Goal: Task Accomplishment & Management: Use online tool/utility

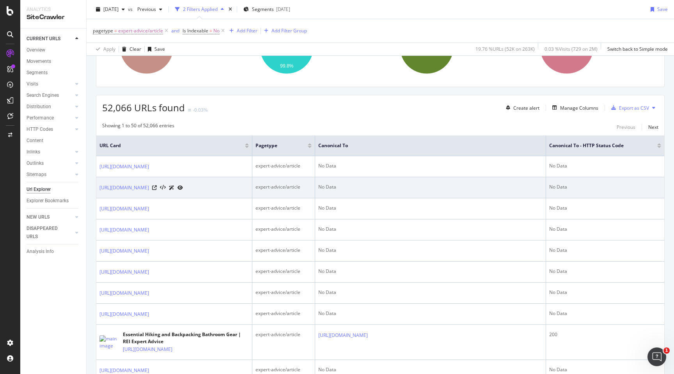
scroll to position [100, 0]
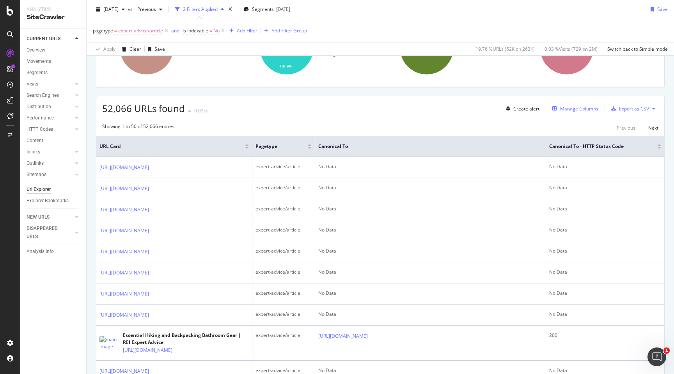
click at [571, 106] on div "Manage Columns" at bounding box center [579, 108] width 38 height 7
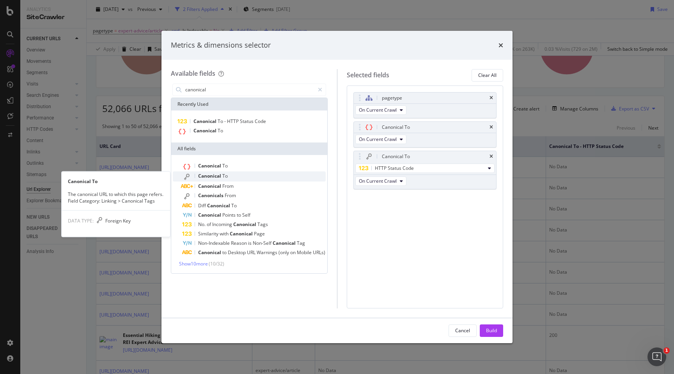
type input "canonical"
click at [237, 179] on div "Canonical To" at bounding box center [254, 176] width 144 height 10
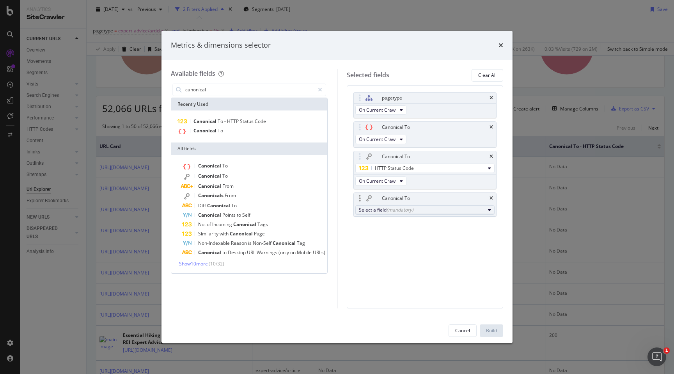
click at [422, 207] on div "Select a field (mandatory)" at bounding box center [422, 209] width 126 height 7
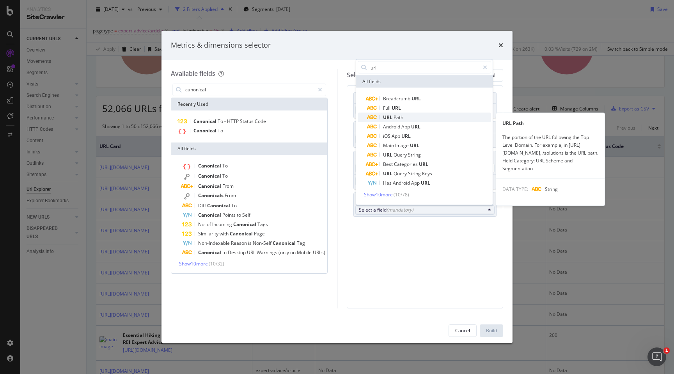
type input "url"
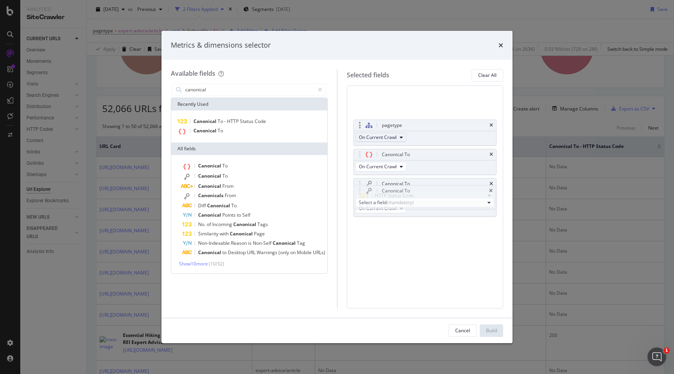
drag, startPoint x: 398, startPoint y: 115, endPoint x: 398, endPoint y: 108, distance: 7.4
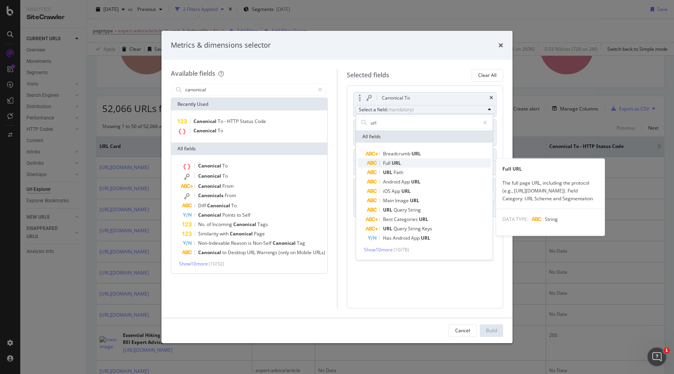
click at [395, 160] on span "URL" at bounding box center [396, 163] width 9 height 7
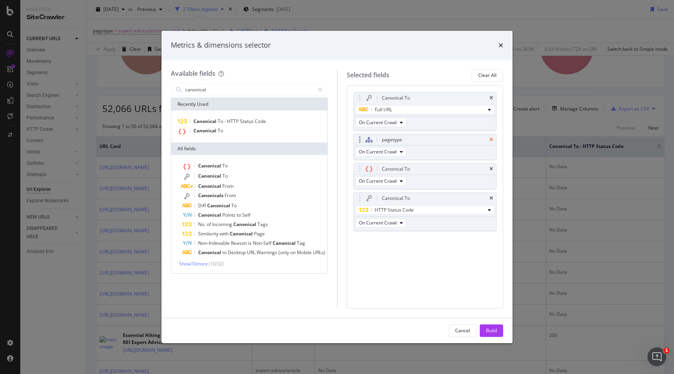
click at [491, 138] on icon "times" at bounding box center [492, 139] width 4 height 5
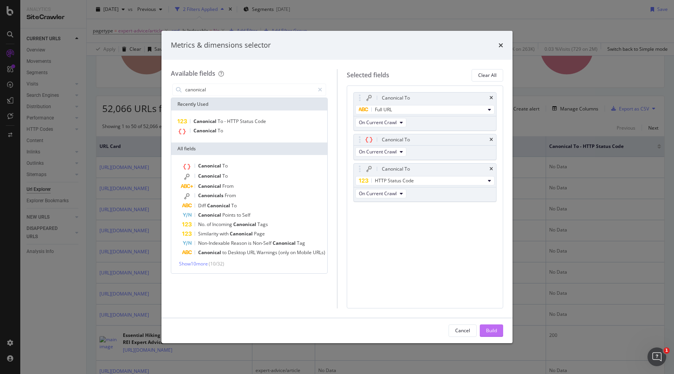
click at [490, 330] on div "Build" at bounding box center [491, 330] width 11 height 7
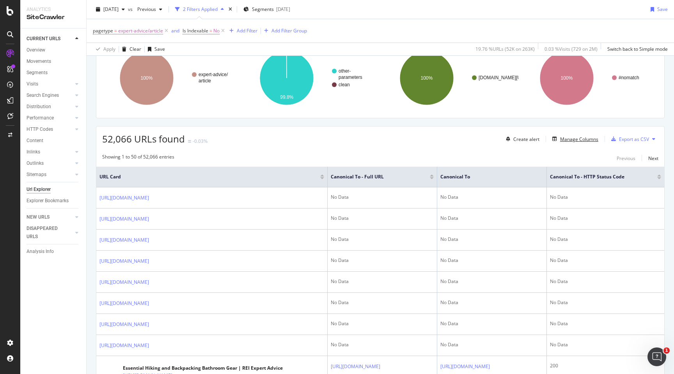
scroll to position [76, 0]
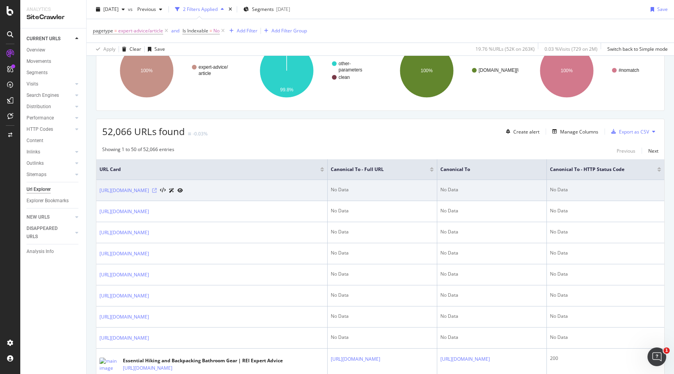
click at [157, 191] on icon at bounding box center [154, 190] width 5 height 5
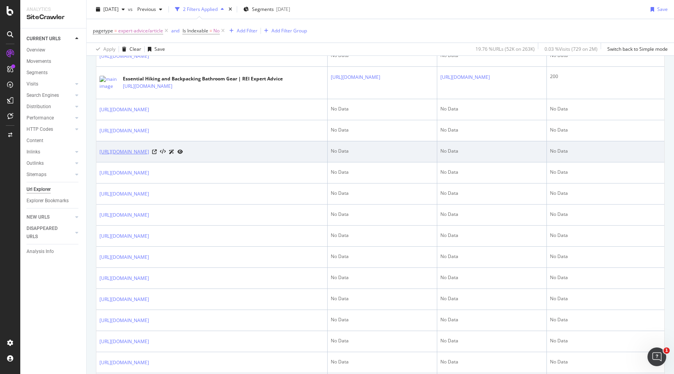
scroll to position [361, 0]
click at [157, 151] on icon at bounding box center [154, 149] width 5 height 5
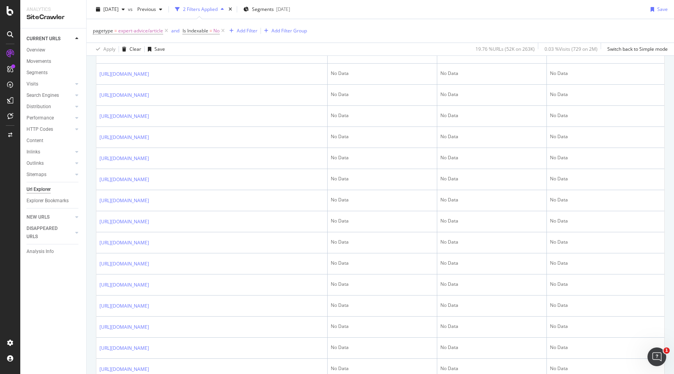
scroll to position [0, 0]
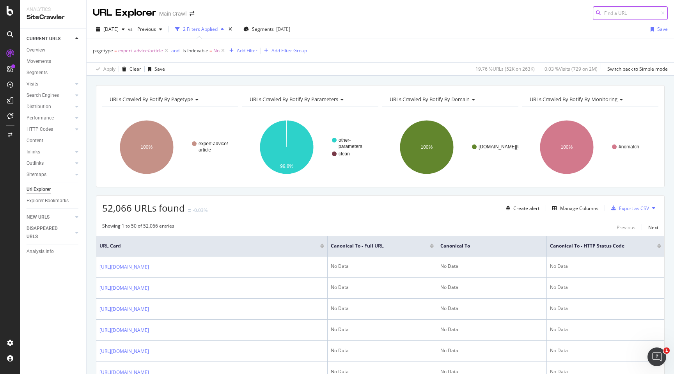
click at [633, 10] on input at bounding box center [630, 13] width 75 height 14
paste input "[URL][DOMAIN_NAME]"
type input "[URL][DOMAIN_NAME]"
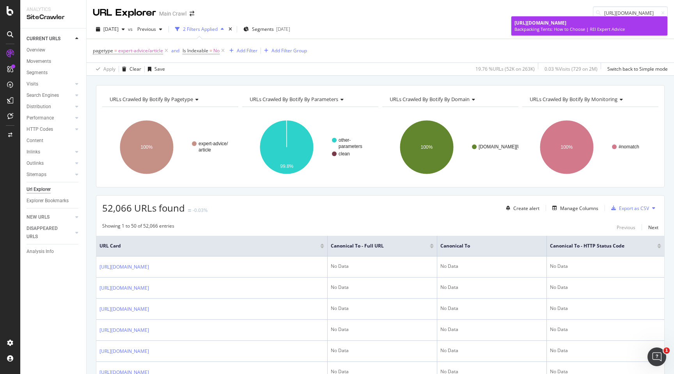
click at [567, 26] on span "[URL][DOMAIN_NAME]" at bounding box center [541, 23] width 52 height 7
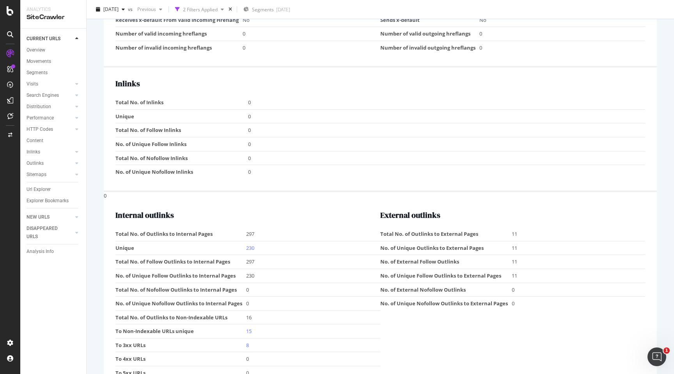
scroll to position [921, 0]
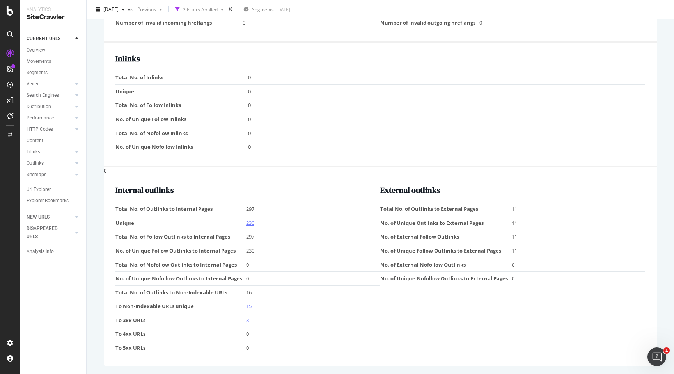
click at [252, 225] on link "230" at bounding box center [250, 222] width 8 height 7
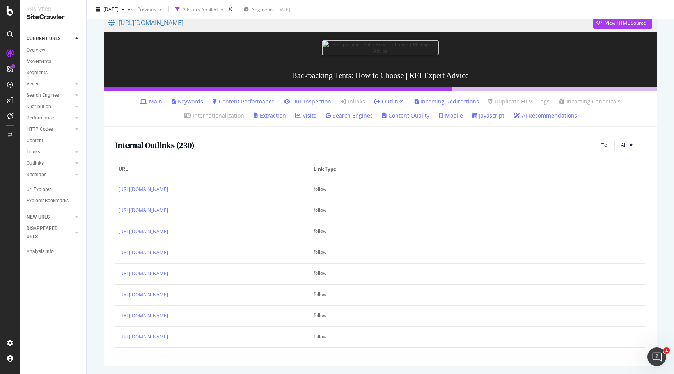
click at [137, 105] on li "Main" at bounding box center [151, 101] width 28 height 11
click at [140, 102] on link "Main" at bounding box center [151, 102] width 22 height 8
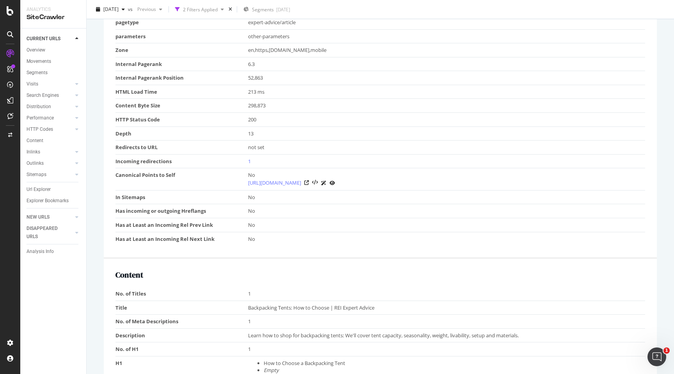
scroll to position [308, 0]
click at [249, 164] on link "1" at bounding box center [249, 160] width 3 height 7
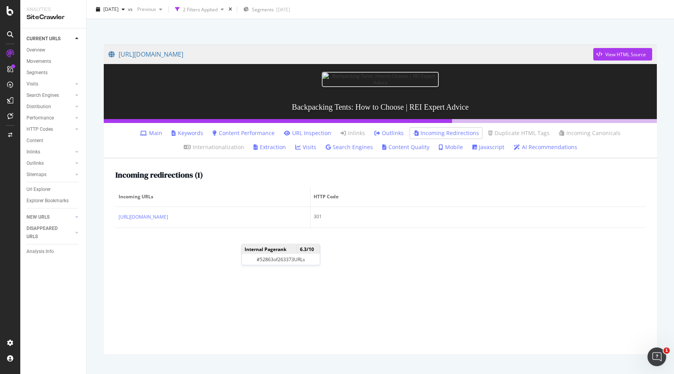
scroll to position [52, 0]
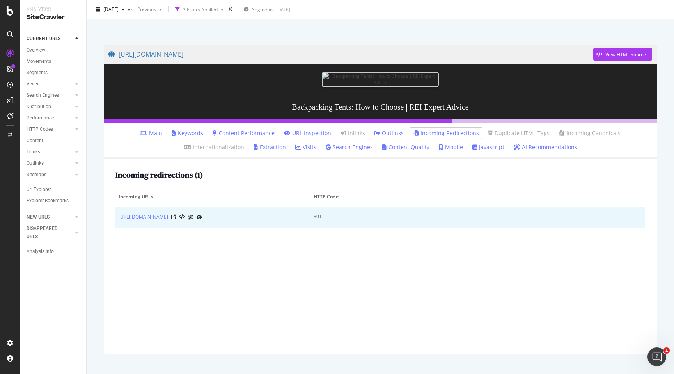
click at [168, 221] on link "[URL][DOMAIN_NAME]" at bounding box center [144, 217] width 50 height 8
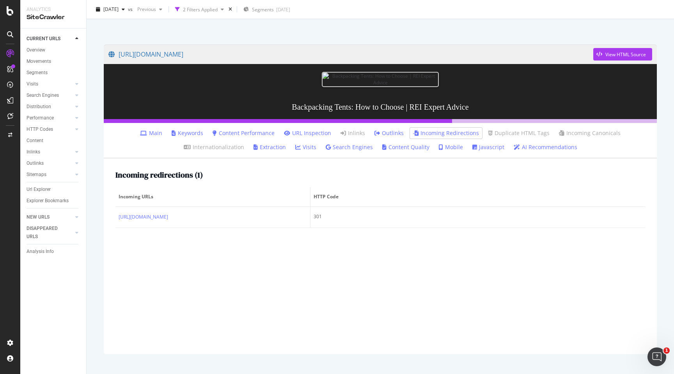
scroll to position [66, 0]
click at [227, 309] on div "Incoming redirections ( 1 ) Incoming URLs HTTP Code [URL][DOMAIN_NAME] 301" at bounding box center [380, 256] width 553 height 195
click at [238, 279] on div "Incoming redirections ( 1 ) Incoming URLs HTTP Code [URL][DOMAIN_NAME] 301" at bounding box center [380, 256] width 553 height 195
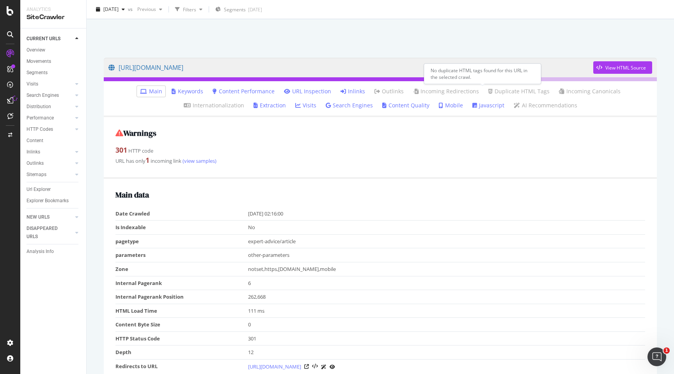
scroll to position [26, 0]
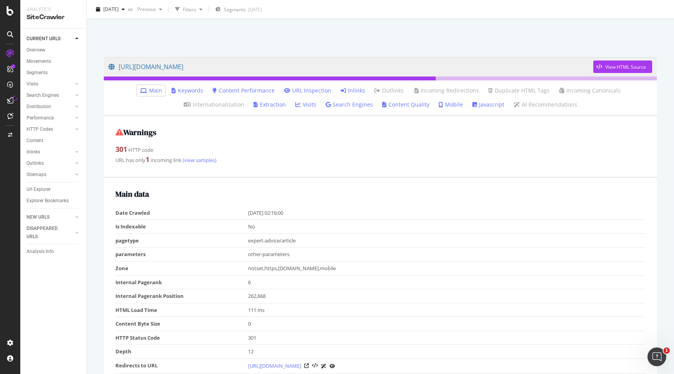
click at [341, 92] on link "Inlinks" at bounding box center [353, 91] width 25 height 8
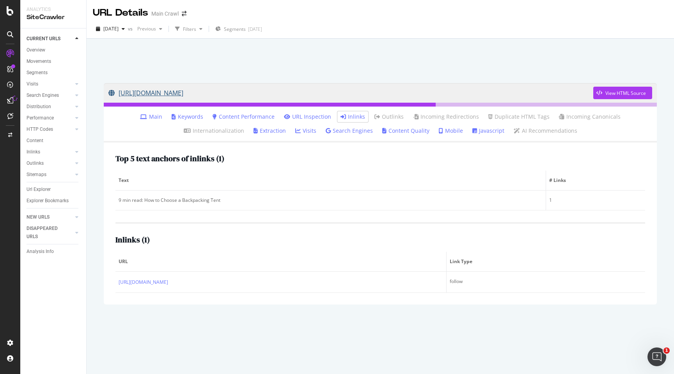
click at [336, 91] on link "https://www.rei.com/learn/expert-advice/backpacking-tent?related-style-id=878520" at bounding box center [350, 93] width 485 height 20
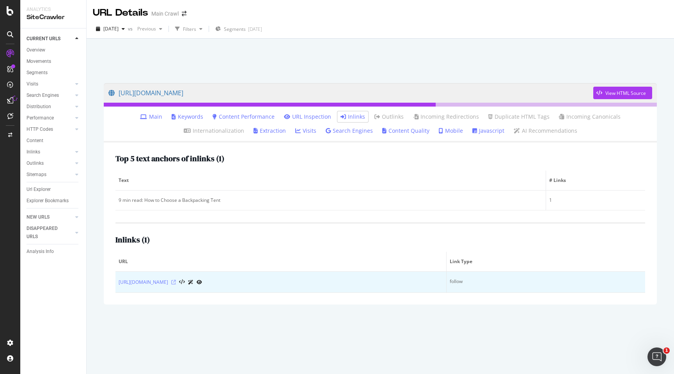
click at [176, 281] on icon at bounding box center [173, 282] width 5 height 5
click at [168, 283] on link "https://www.rei.com/product/878520/rei-co-op-half-dome-2-plus-tent-2017?redirec…" at bounding box center [144, 282] width 50 height 8
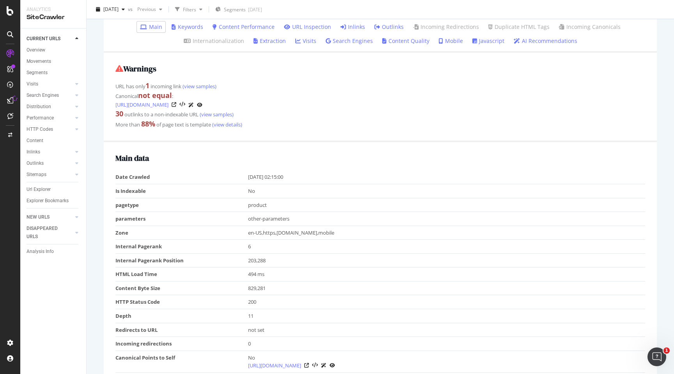
scroll to position [174, 0]
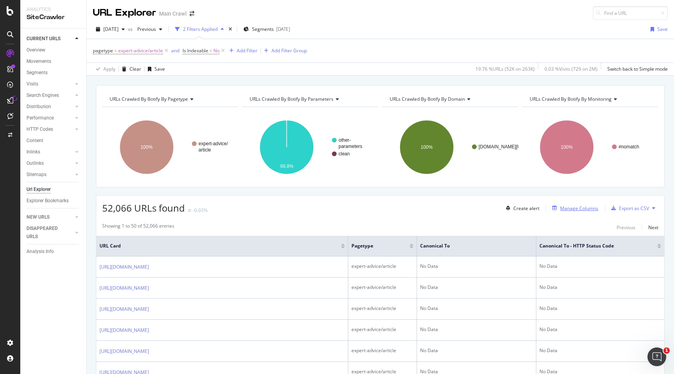
click at [567, 205] on div "Manage Columns" at bounding box center [579, 208] width 38 height 7
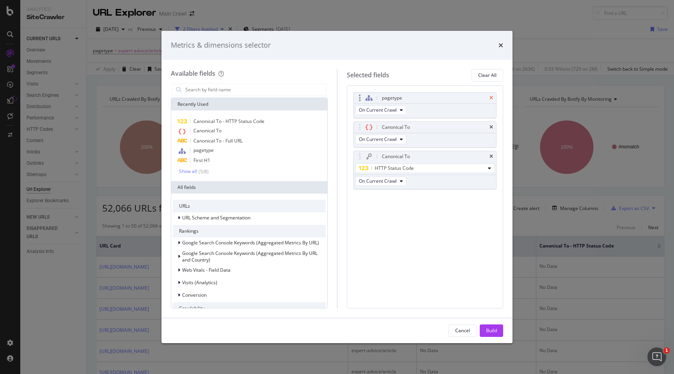
click at [492, 98] on icon "times" at bounding box center [492, 98] width 4 height 5
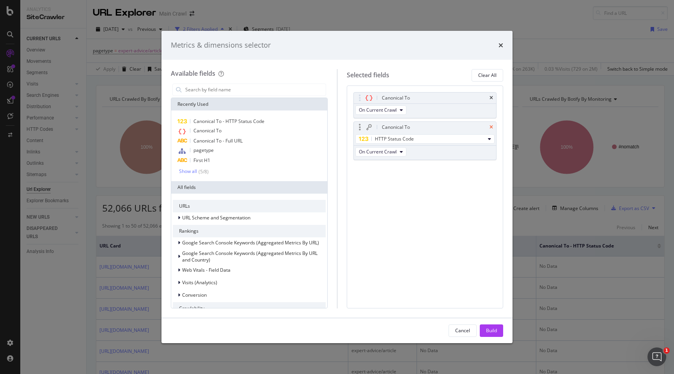
click at [492, 128] on icon "times" at bounding box center [492, 127] width 4 height 5
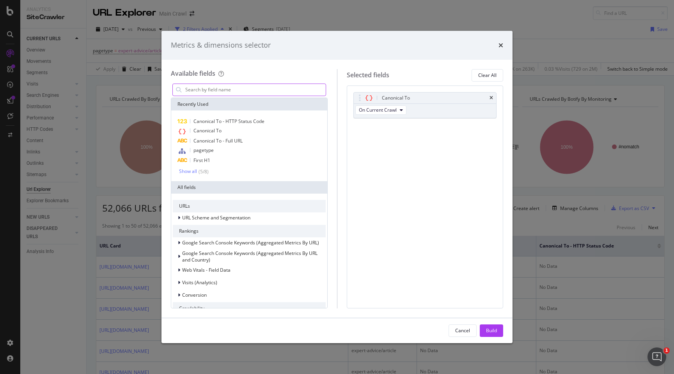
click at [221, 94] on input "modal" at bounding box center [255, 90] width 141 height 12
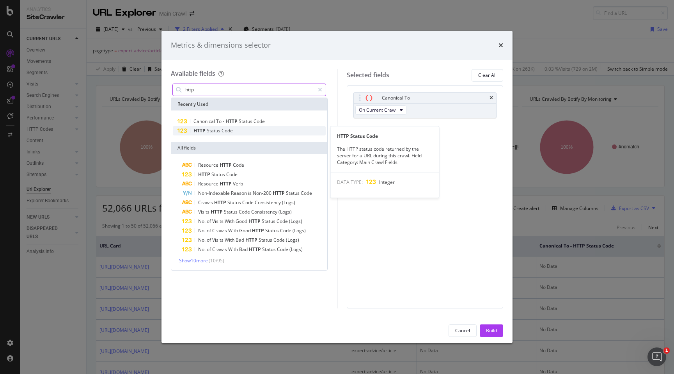
type input "http"
click at [229, 128] on span "Code" at bounding box center [227, 130] width 11 height 7
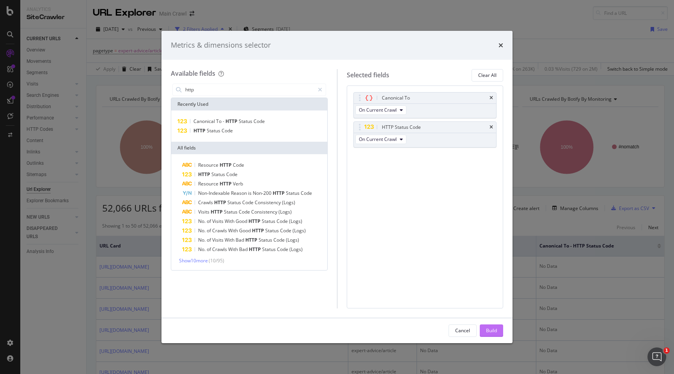
click at [490, 328] on div "Build" at bounding box center [491, 330] width 11 height 7
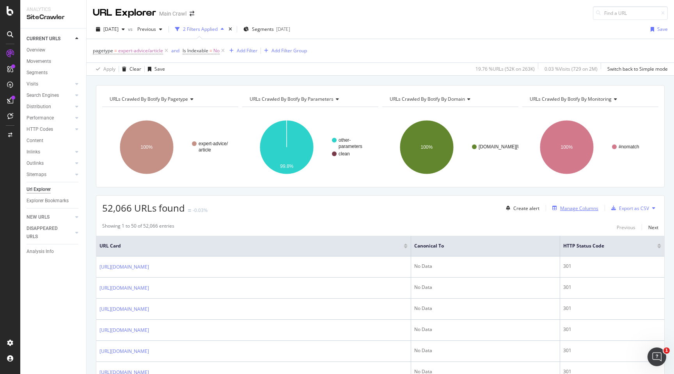
click at [566, 204] on div "Manage Columns" at bounding box center [573, 208] width 49 height 9
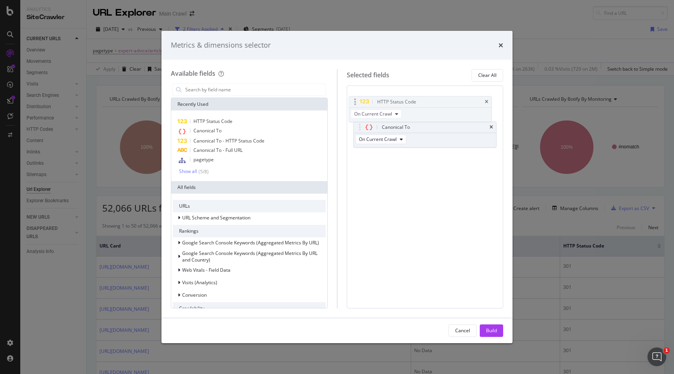
drag, startPoint x: 357, startPoint y: 129, endPoint x: 353, endPoint y: 101, distance: 28.1
click at [353, 101] on body "Analytics SiteCrawler CURRENT URLS Overview Movements Segments Visits Analysis …" at bounding box center [337, 187] width 674 height 374
click at [495, 330] on div "Build" at bounding box center [491, 330] width 11 height 7
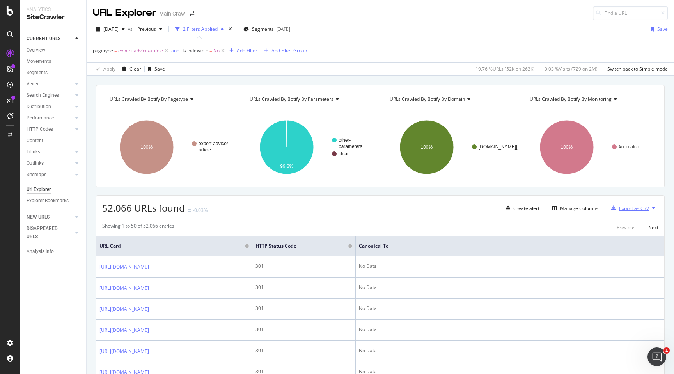
click at [626, 205] on div "Export as CSV" at bounding box center [634, 208] width 30 height 7
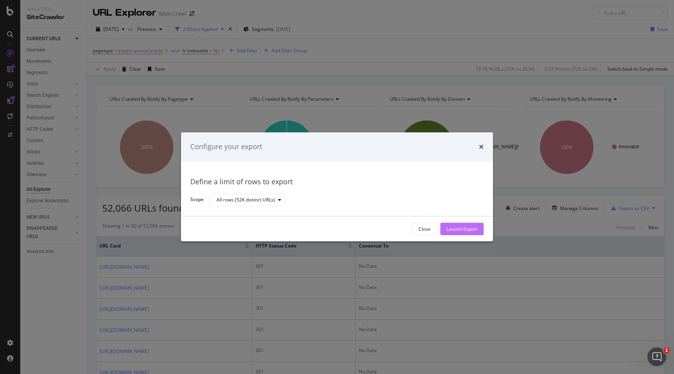
click at [465, 226] on div "Launch Export" at bounding box center [462, 229] width 31 height 7
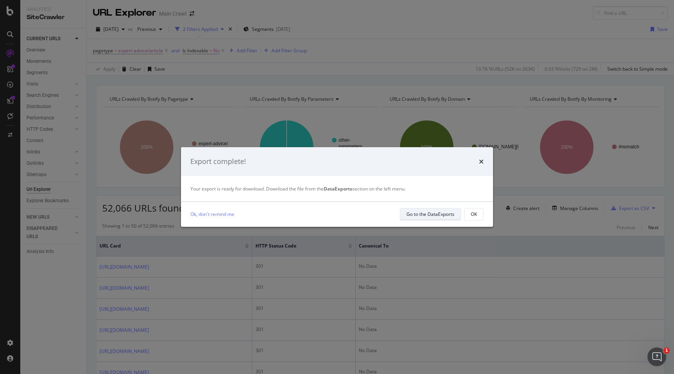
click at [426, 216] on div "Go to the DataExports" at bounding box center [431, 214] width 48 height 7
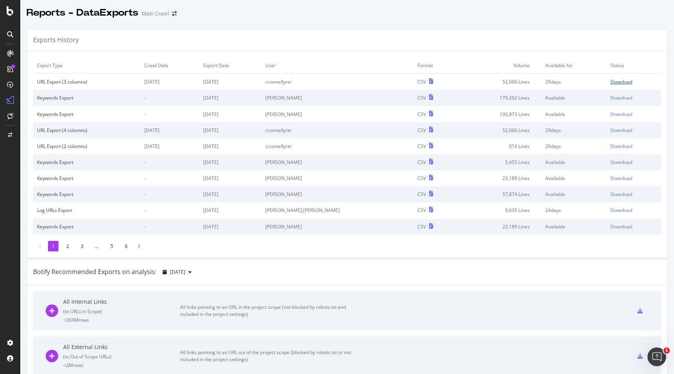
click at [615, 80] on div "Download" at bounding box center [622, 81] width 22 height 7
